Goal: Transaction & Acquisition: Purchase product/service

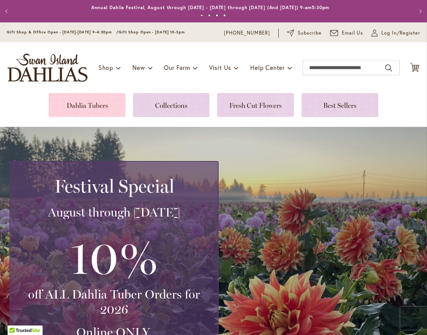
click at [85, 104] on link at bounding box center [87, 105] width 77 height 24
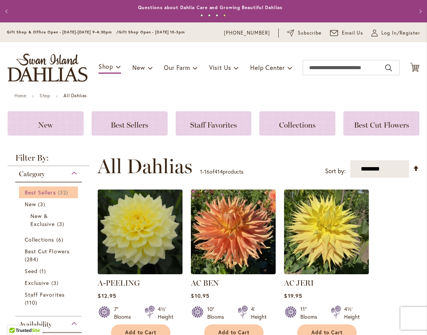
click at [53, 191] on span "Best Sellers" at bounding box center [40, 192] width 31 height 7
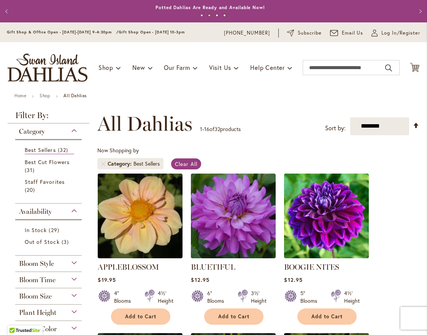
click at [41, 180] on span "Staff Favorites" at bounding box center [45, 181] width 40 height 7
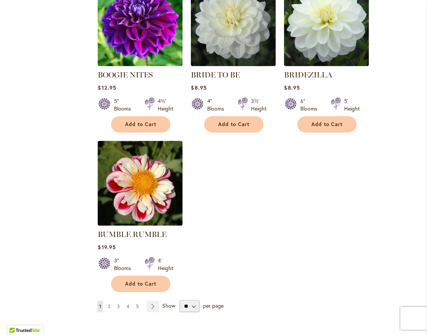
scroll to position [836, 0]
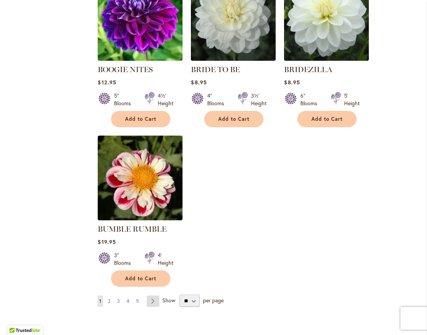
click at [152, 299] on link "Page Next" at bounding box center [153, 301] width 13 height 11
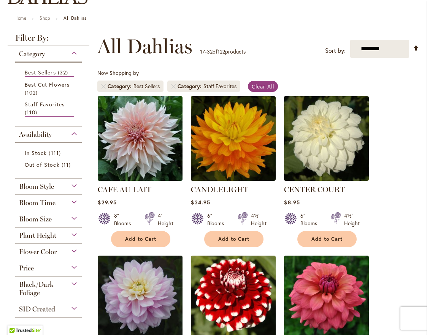
scroll to position [76, 0]
